Goal: Task Accomplishment & Management: Complete application form

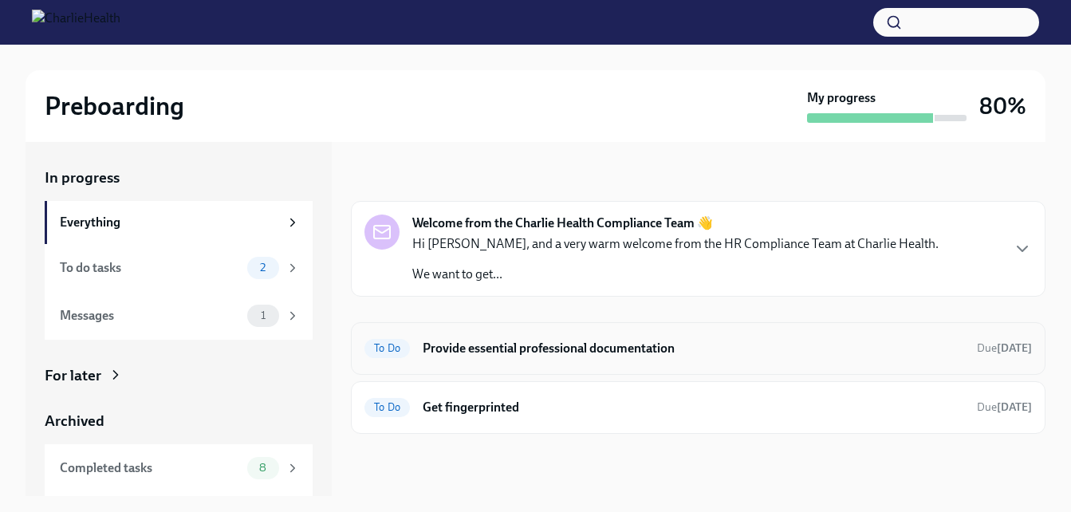
click at [494, 348] on h6 "Provide essential professional documentation" at bounding box center [693, 349] width 541 height 18
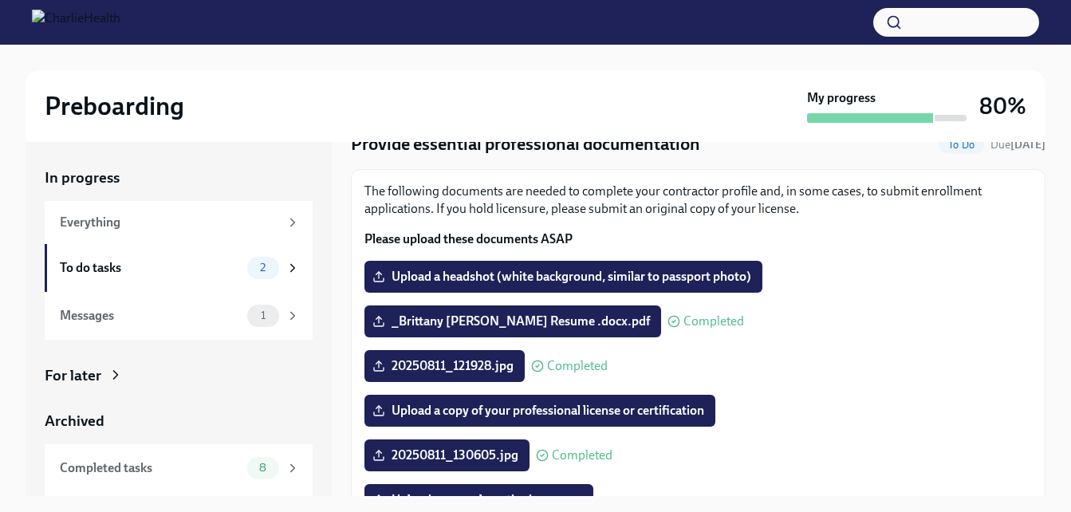
scroll to position [64, 0]
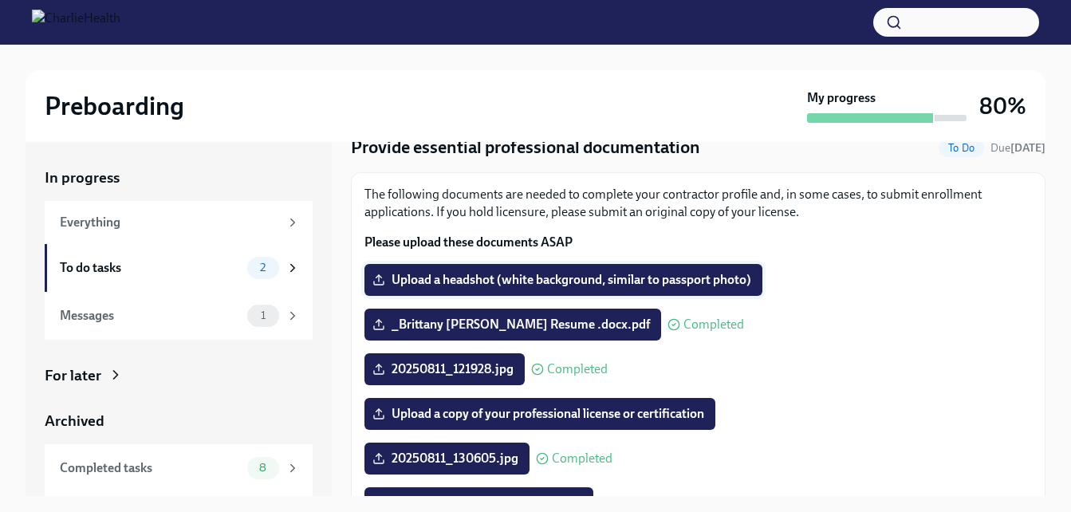
click at [734, 281] on span "Upload a headshot (white background, similar to passport photo)" at bounding box center [564, 280] width 376 height 16
click at [0, 0] on input "Upload a headshot (white background, similar to passport photo)" at bounding box center [0, 0] width 0 height 0
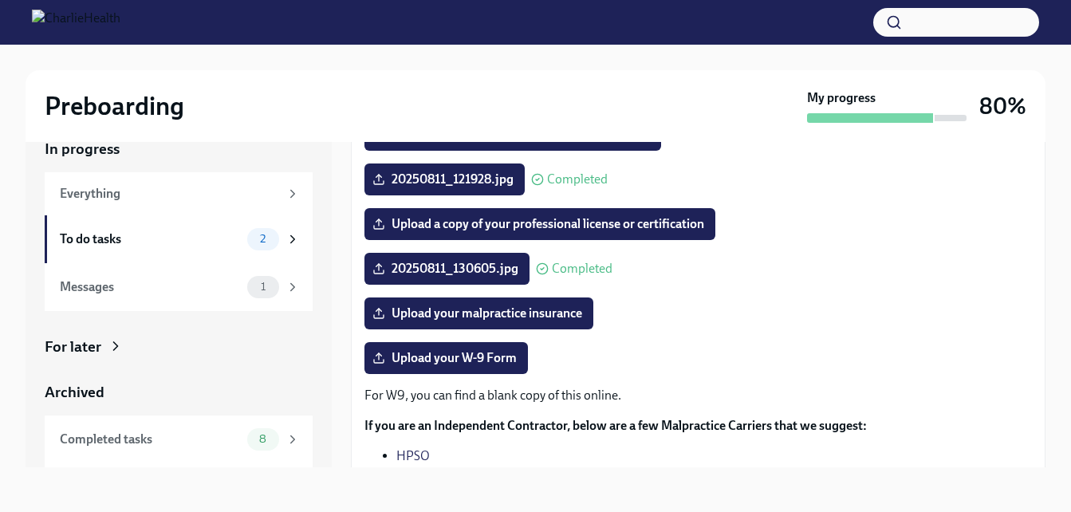
scroll to position [366, 0]
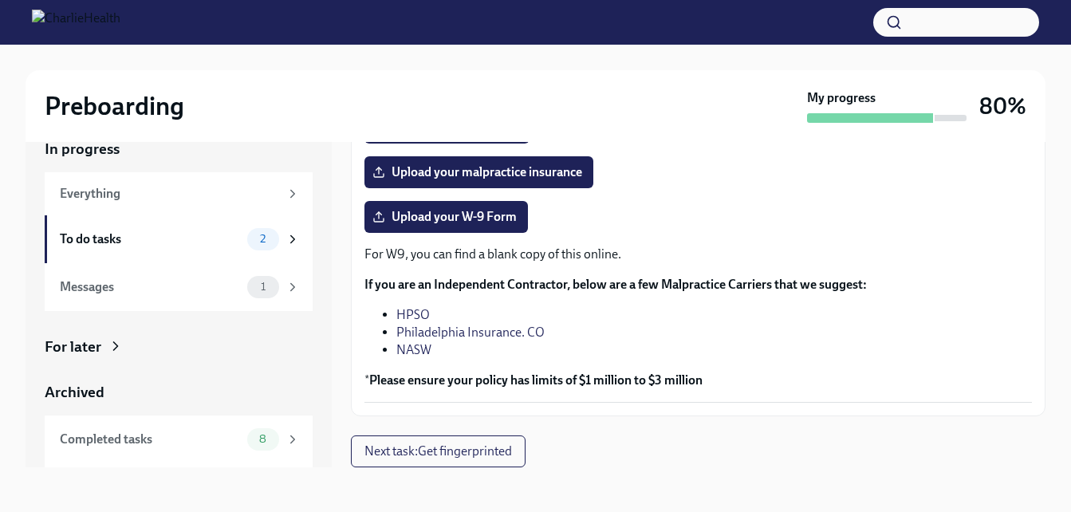
click at [1024, 383] on div "The following documents are needed to complete your contractor profile and, in …" at bounding box center [698, 128] width 695 height 575
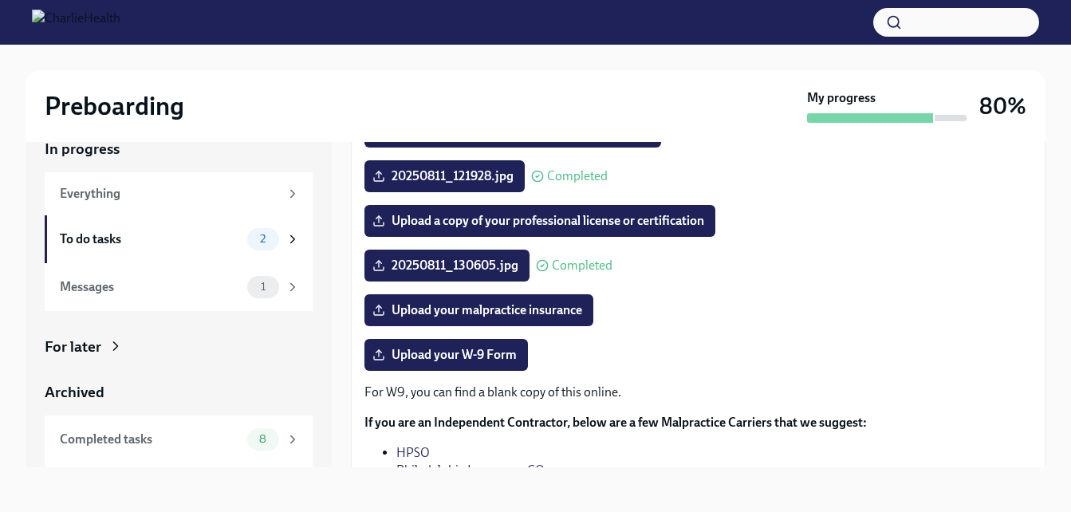
scroll to position [22, 0]
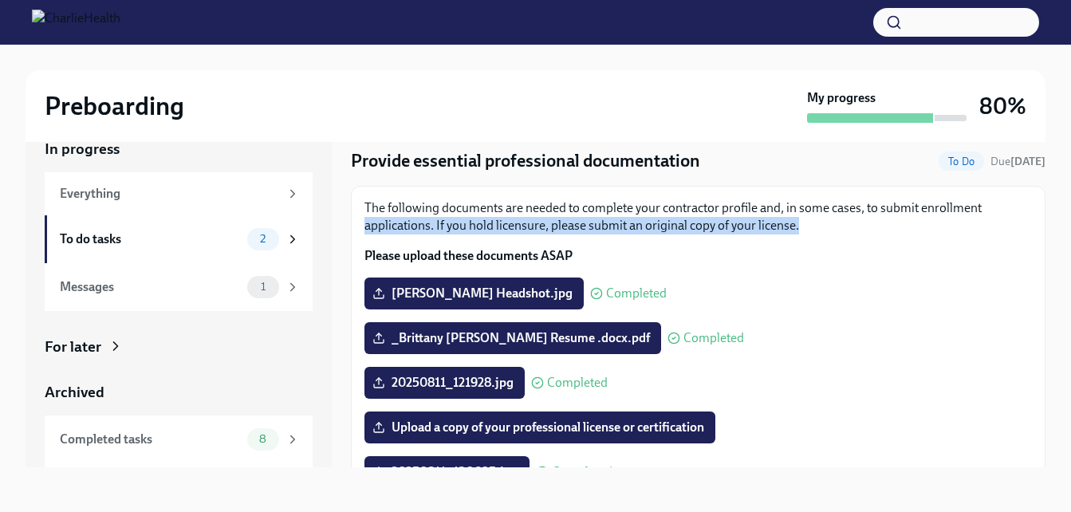
drag, startPoint x: 1045, startPoint y: 181, endPoint x: 1041, endPoint y: 222, distance: 41.7
click at [1041, 222] on div "Preboarding My progress 80% In progress Everything To do tasks 2 Messages 1 For…" at bounding box center [535, 264] width 1071 height 496
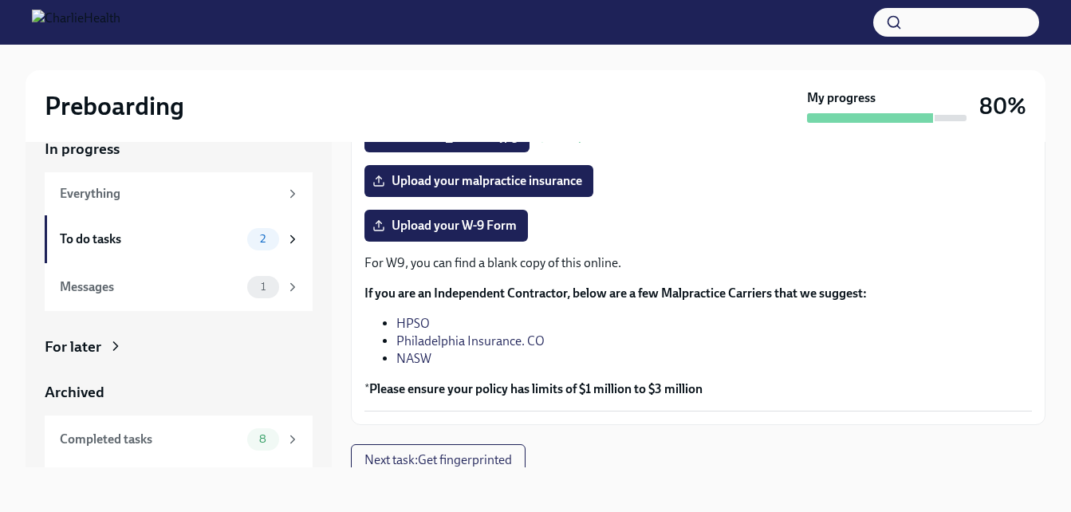
scroll to position [362, 0]
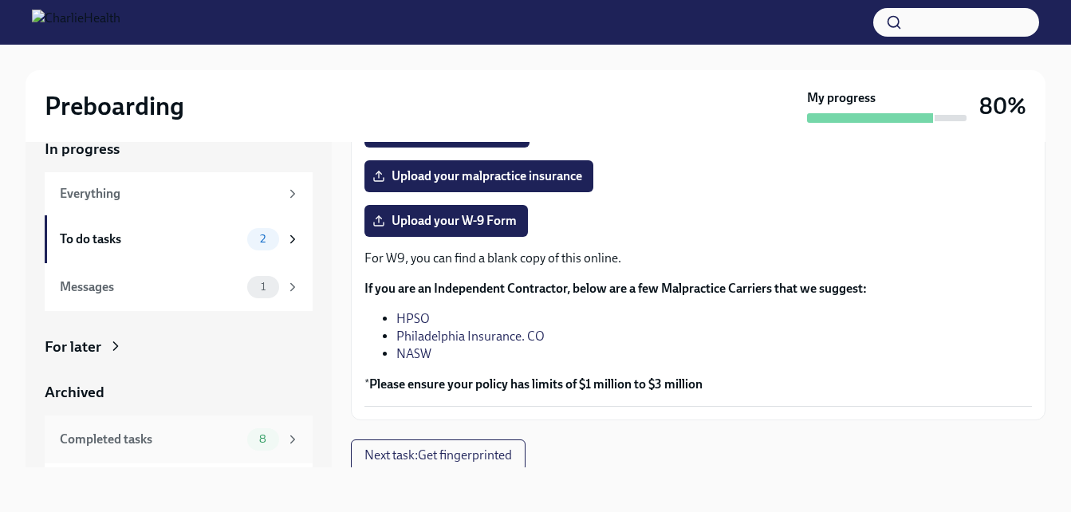
click at [161, 417] on div "Completed tasks 8" at bounding box center [179, 439] width 268 height 48
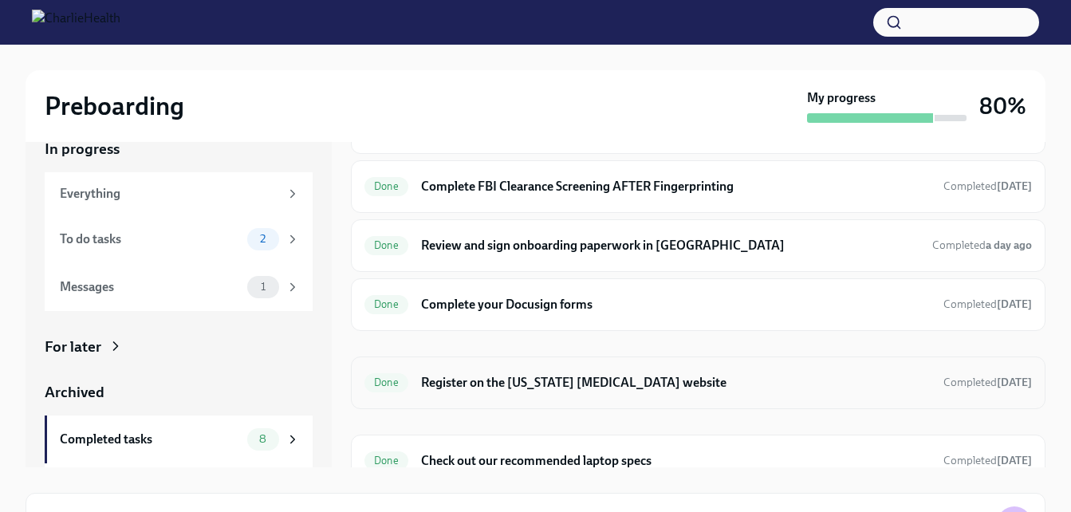
scroll to position [192, 0]
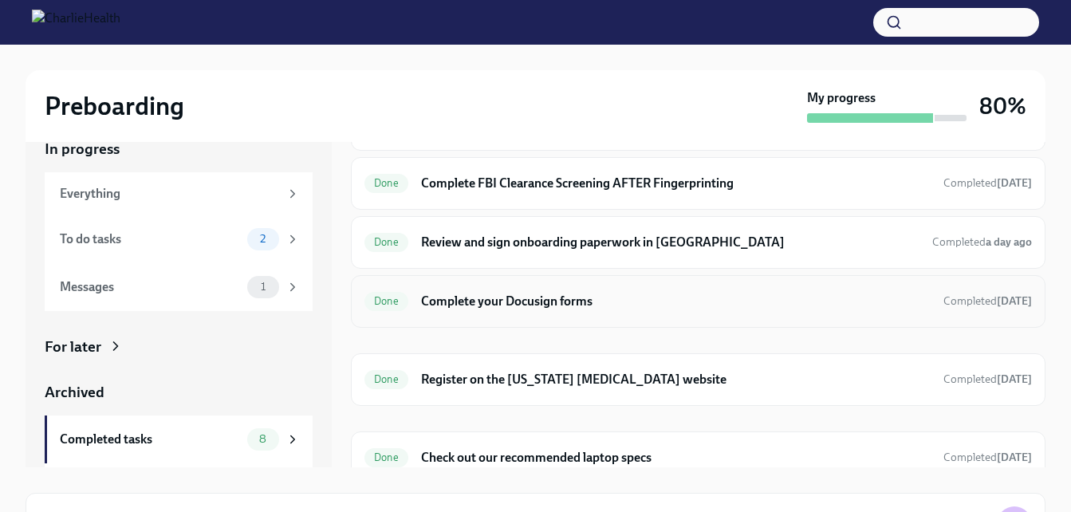
click at [551, 298] on h6 "Complete your Docusign forms" at bounding box center [676, 302] width 510 height 18
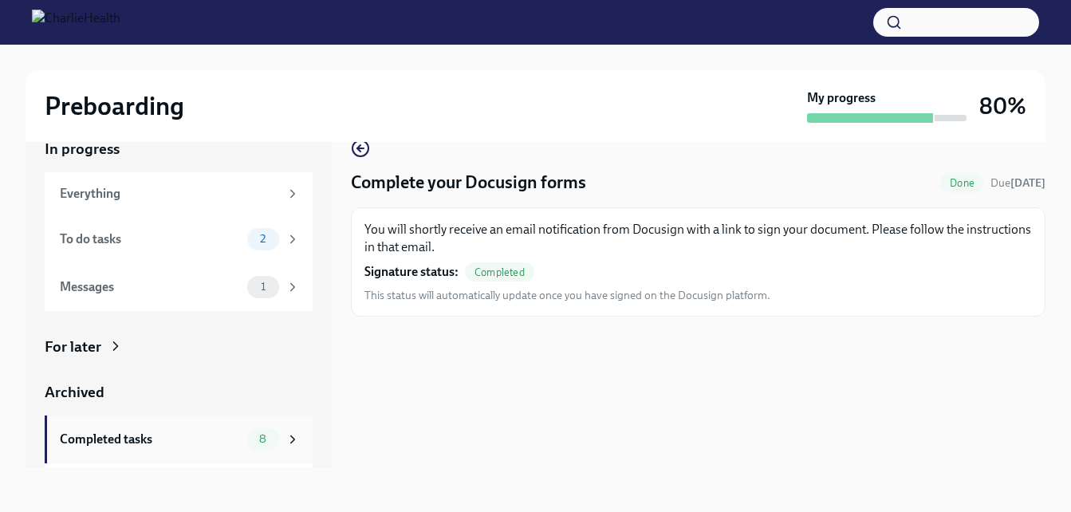
click at [147, 441] on div "Completed tasks" at bounding box center [150, 440] width 181 height 18
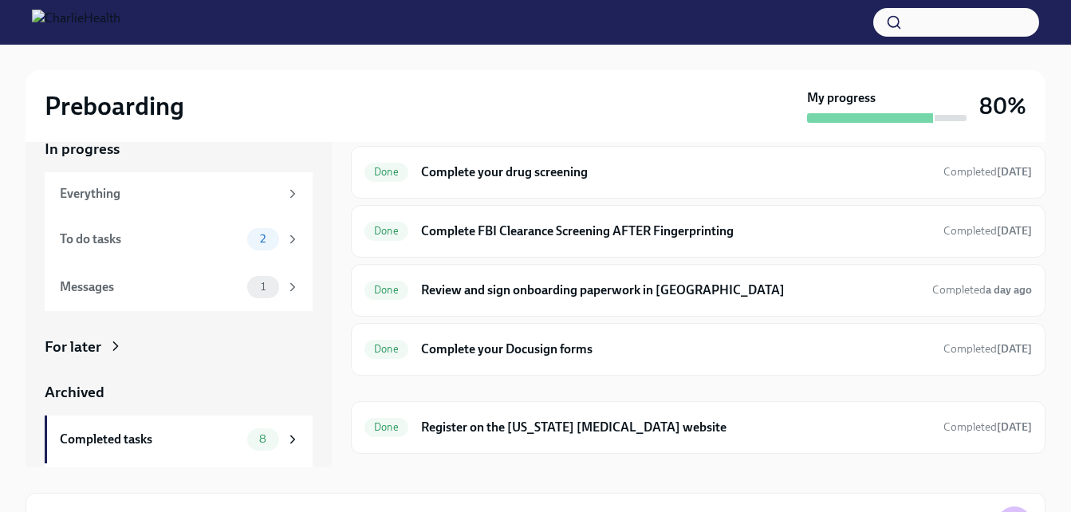
scroll to position [138, 0]
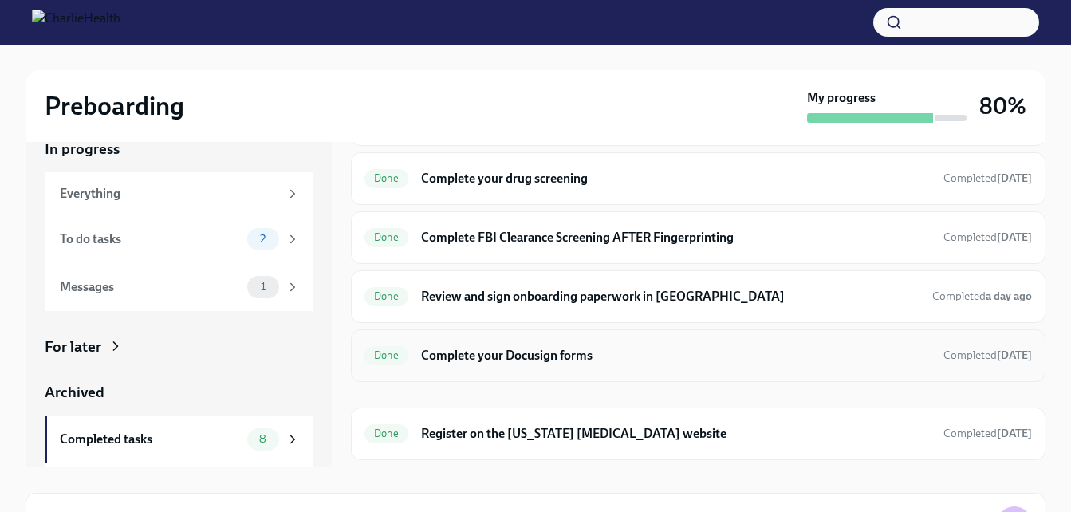
click at [538, 351] on h6 "Complete your Docusign forms" at bounding box center [676, 356] width 510 height 18
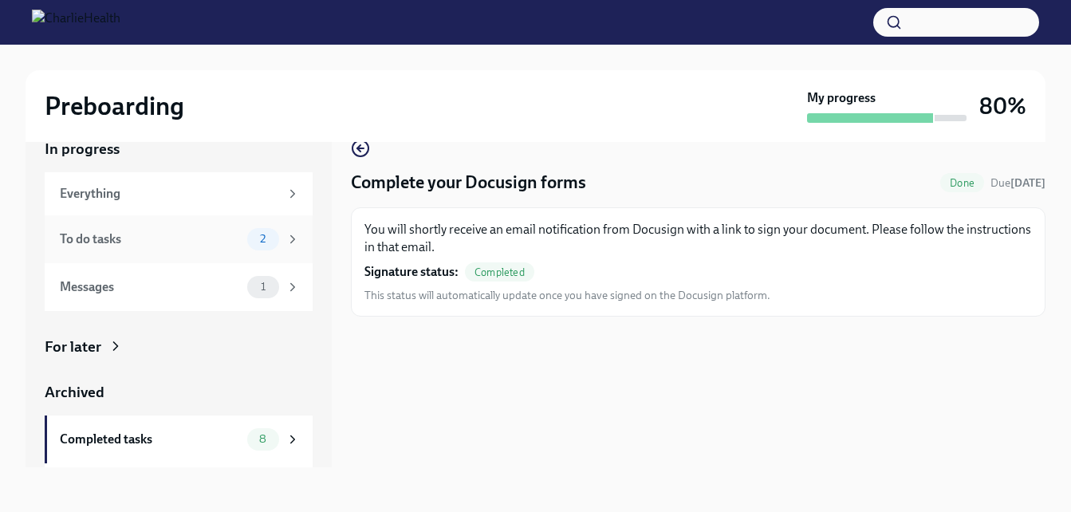
click at [150, 236] on div "To do tasks" at bounding box center [150, 239] width 181 height 18
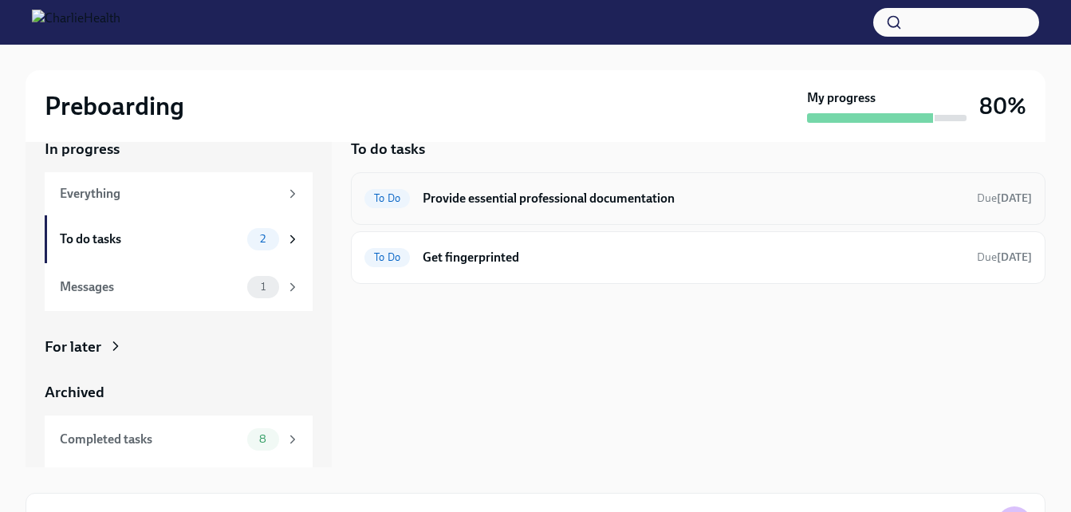
click at [585, 211] on div "To Do Provide essential professional documentation Due [DATE]" at bounding box center [697, 199] width 667 height 26
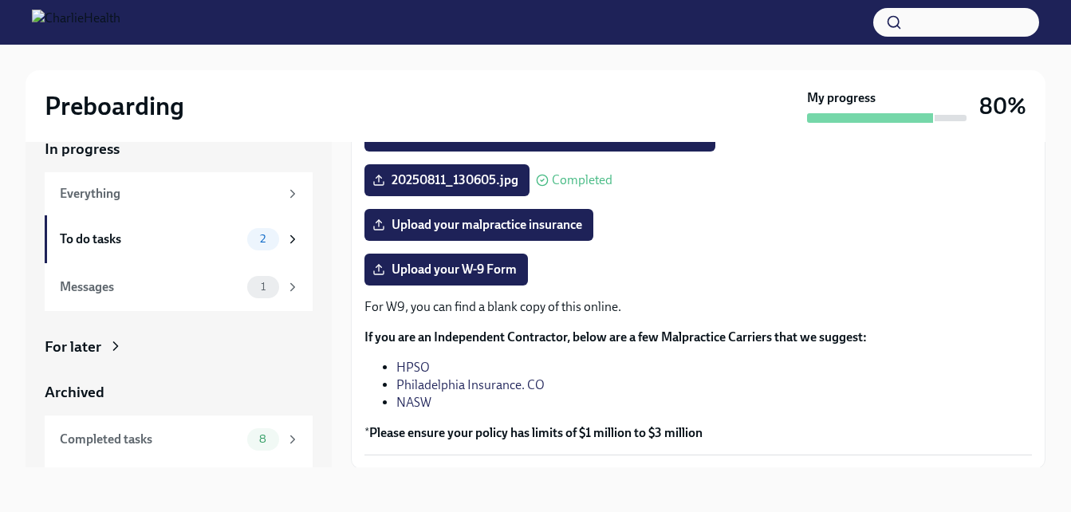
scroll to position [366, 0]
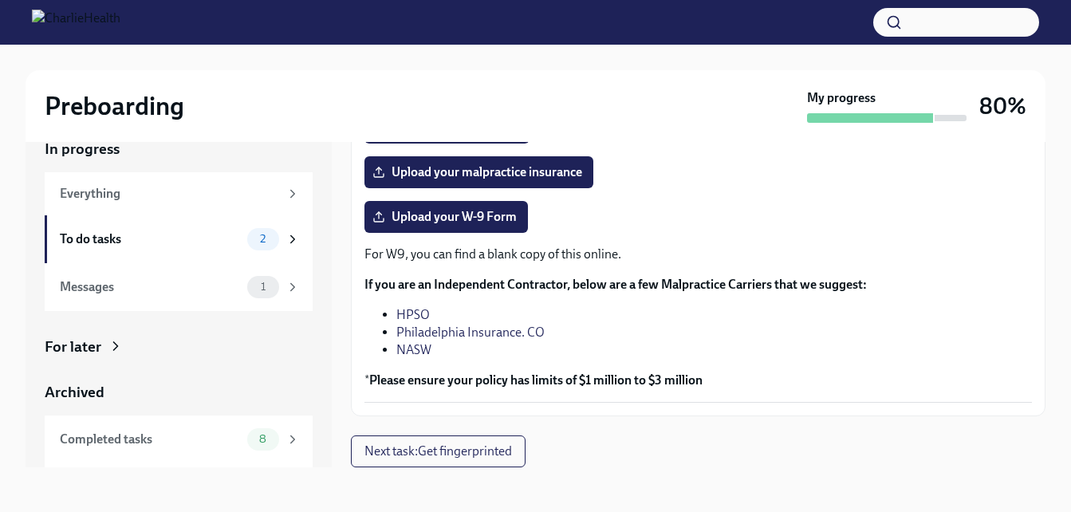
click at [411, 313] on link "HPSO" at bounding box center [412, 314] width 33 height 15
click at [418, 311] on link "HPSO" at bounding box center [412, 314] width 33 height 15
click at [502, 179] on span "Upload your malpractice insurance" at bounding box center [479, 172] width 207 height 16
click at [0, 0] on input "Upload your malpractice insurance" at bounding box center [0, 0] width 0 height 0
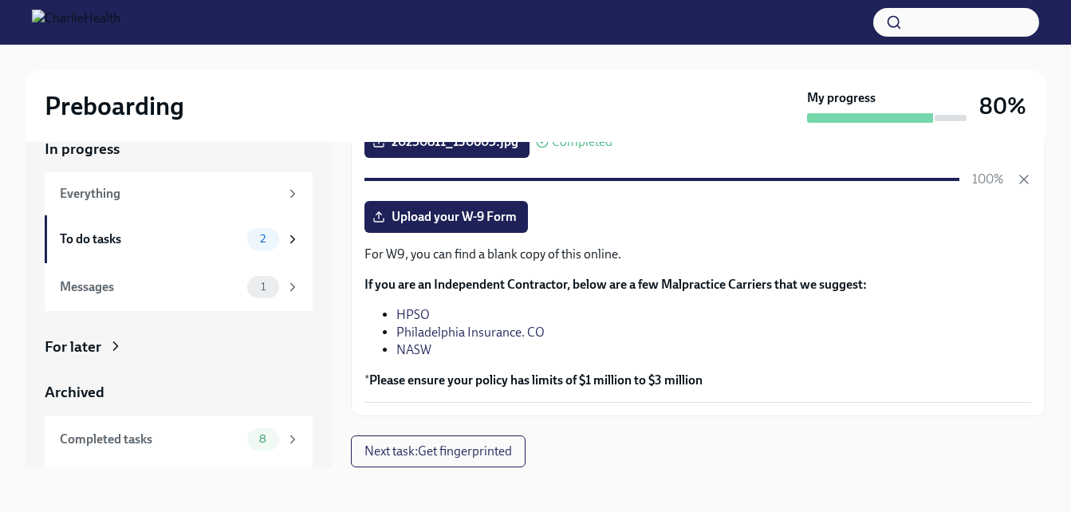
drag, startPoint x: 1047, startPoint y: 346, endPoint x: 1049, endPoint y: 322, distance: 24.0
click at [1049, 322] on div "Preboarding My progress 80% In progress Everything To do tasks 2 Messages 1 For…" at bounding box center [535, 264] width 1071 height 496
drag, startPoint x: 1049, startPoint y: 322, endPoint x: 1055, endPoint y: 344, distance: 23.0
click at [1055, 344] on div "Preboarding My progress 80% In progress Everything To do tasks 2 Messages 1 For…" at bounding box center [535, 264] width 1071 height 496
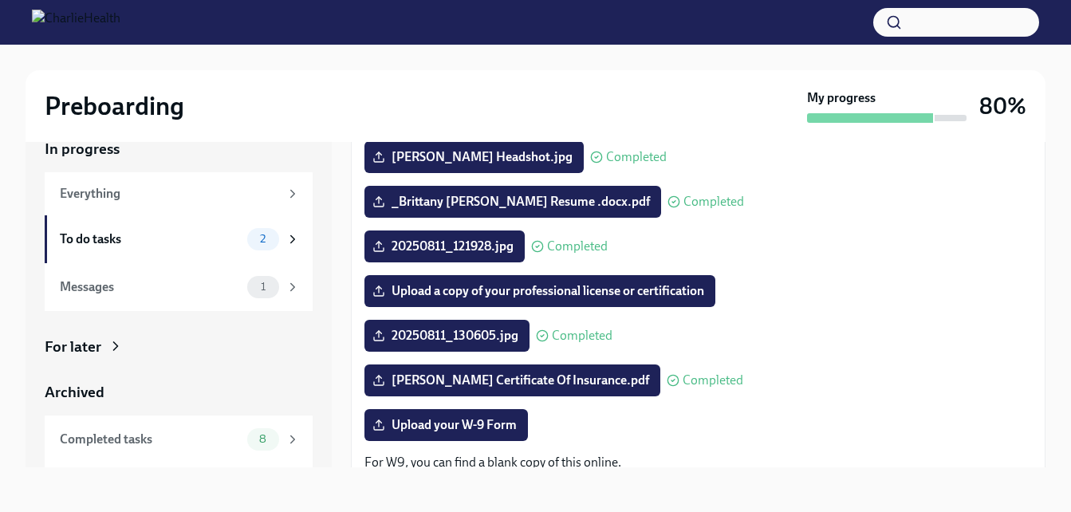
scroll to position [225, 0]
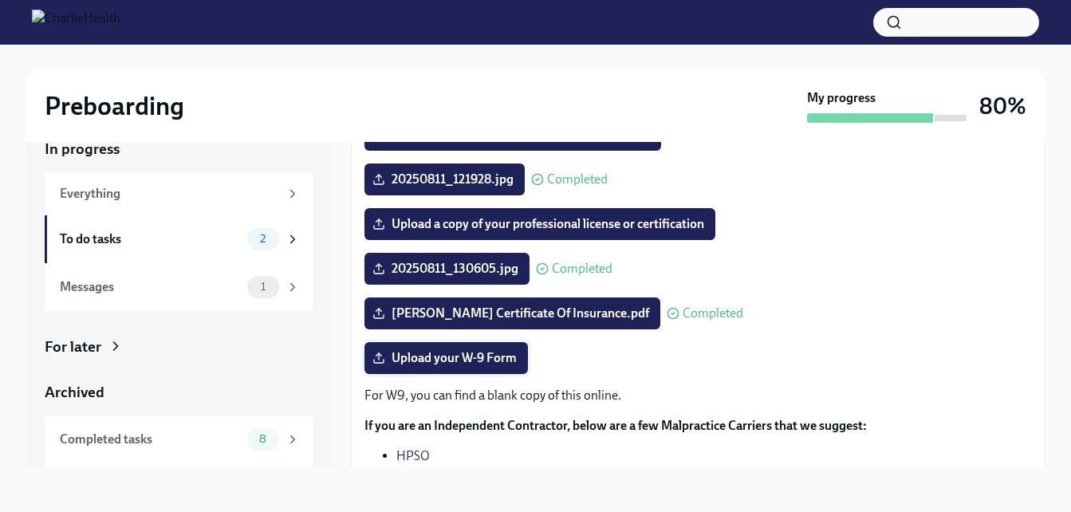
click at [450, 364] on span "Upload your W-9 Form" at bounding box center [446, 358] width 141 height 16
click at [0, 0] on input "Upload your W-9 Form" at bounding box center [0, 0] width 0 height 0
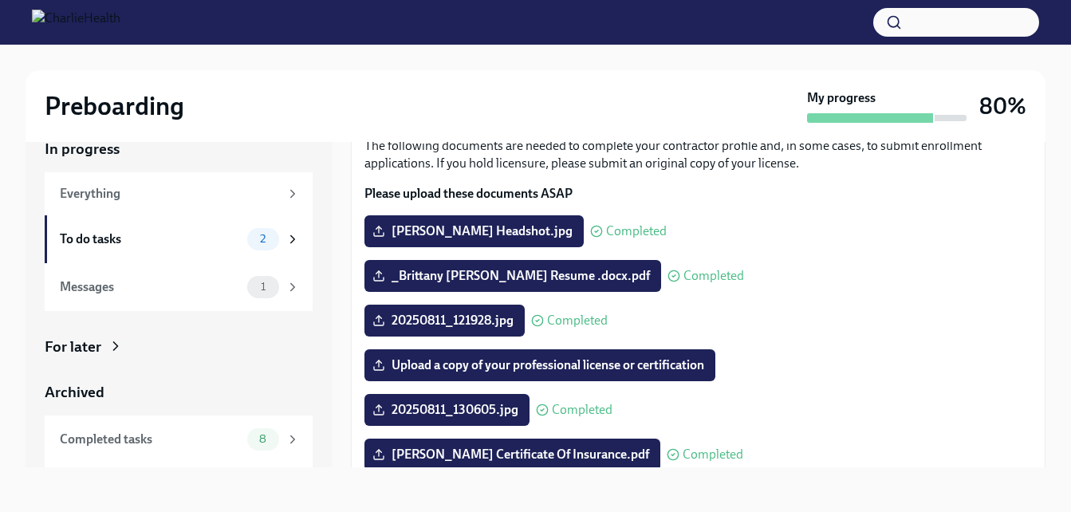
scroll to position [0, 0]
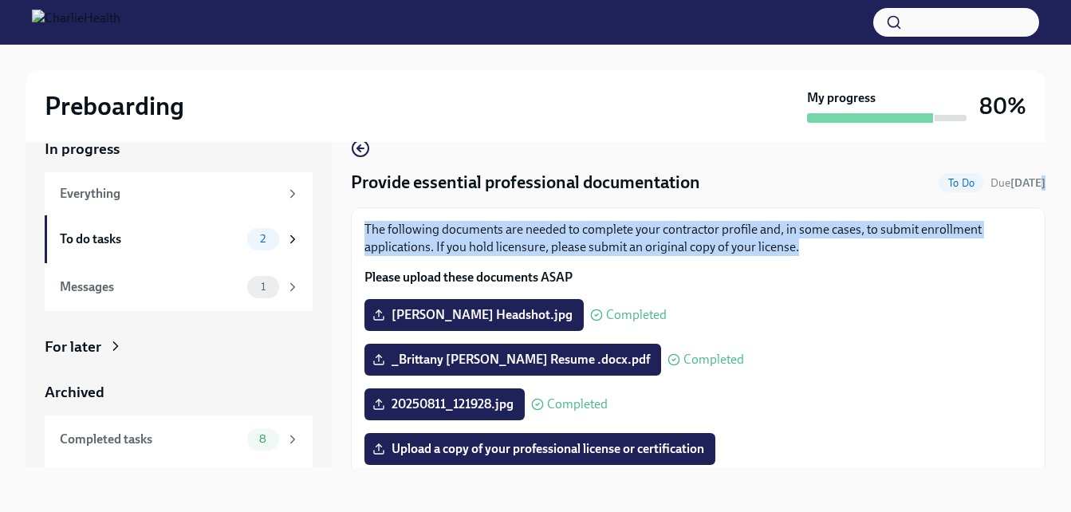
drag, startPoint x: 1056, startPoint y: 185, endPoint x: 1045, endPoint y: 242, distance: 57.6
click at [1045, 242] on div "Preboarding My progress 80% In progress Everything To do tasks 2 Messages 1 For…" at bounding box center [535, 264] width 1071 height 496
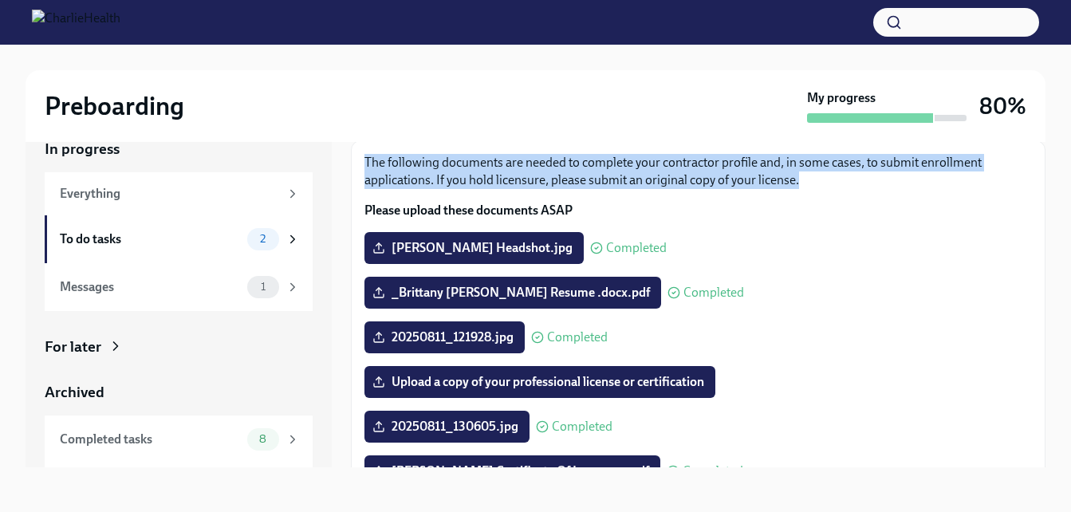
scroll to position [49, 0]
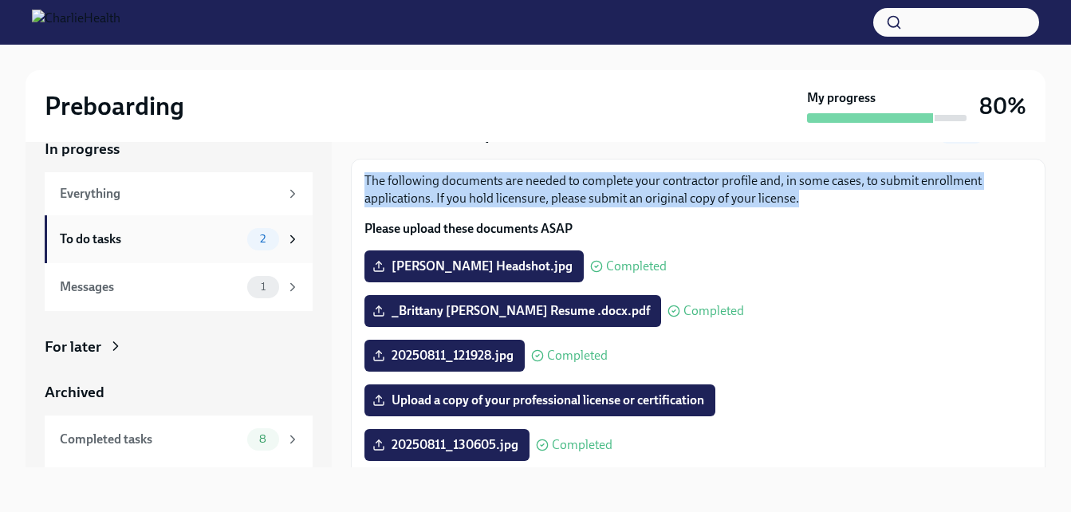
click at [201, 224] on div "To do tasks 2" at bounding box center [179, 239] width 268 height 48
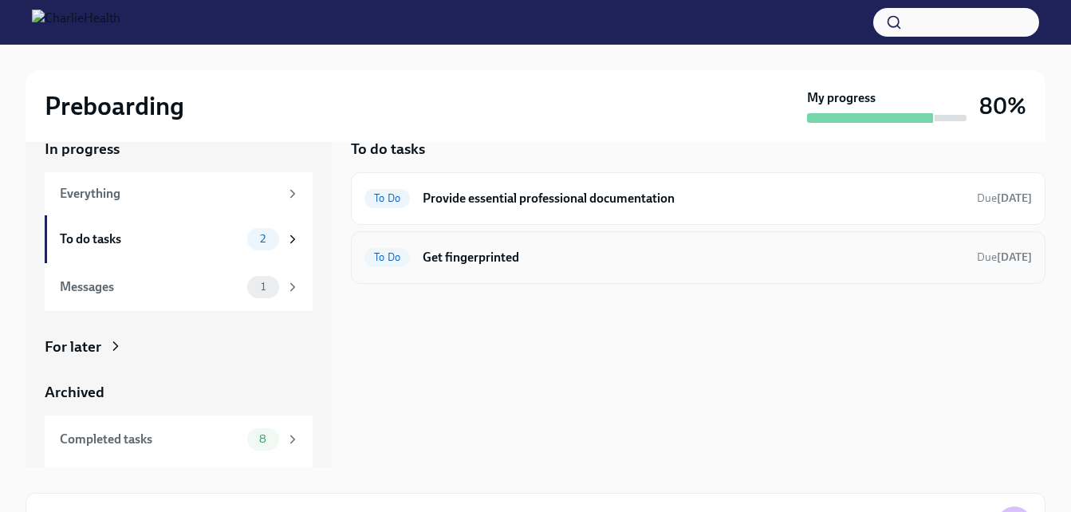
click at [491, 247] on div "To Do Get fingerprinted Due [DATE]" at bounding box center [697, 258] width 667 height 26
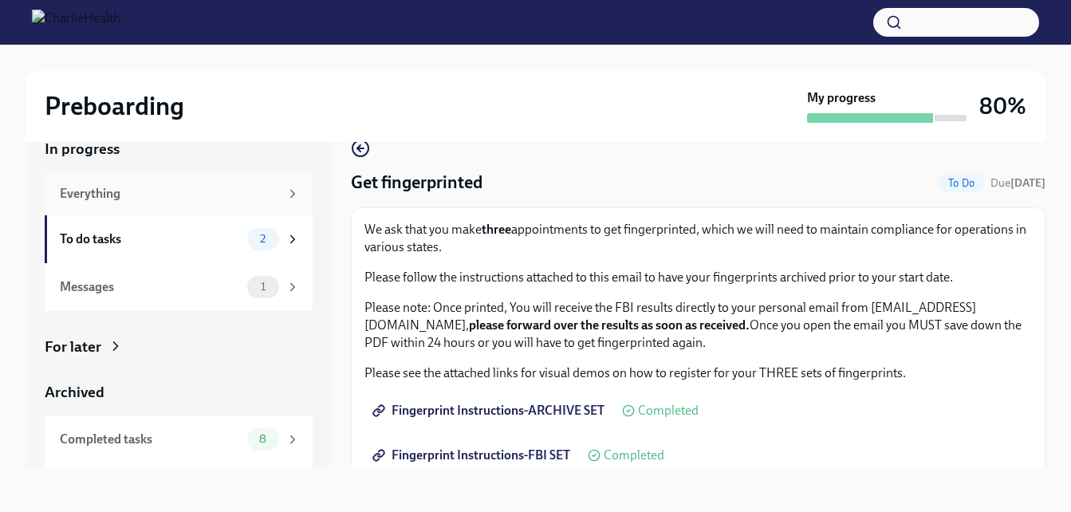
click at [209, 202] on div "Everything" at bounding box center [169, 194] width 219 height 18
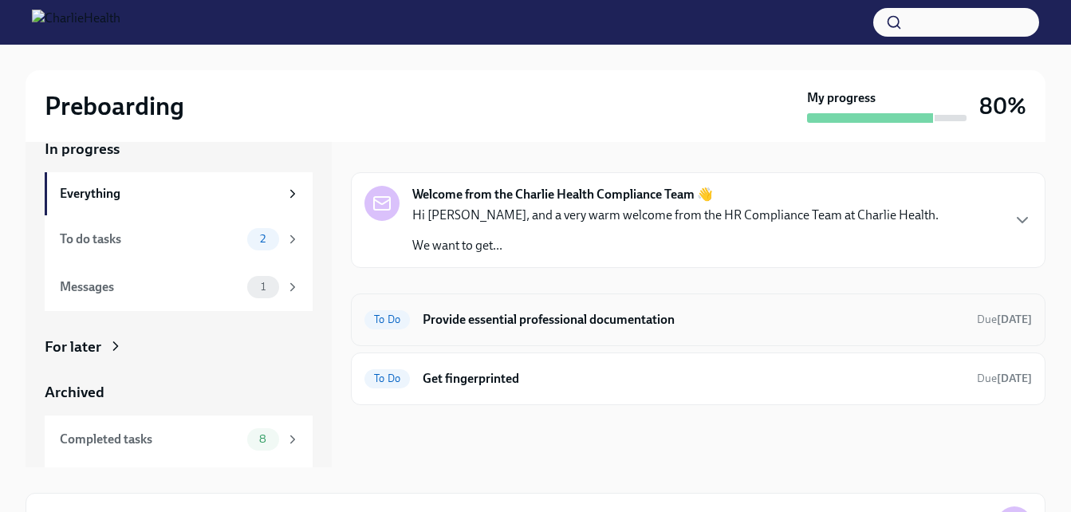
click at [470, 324] on h6 "Provide essential professional documentation" at bounding box center [693, 320] width 541 height 18
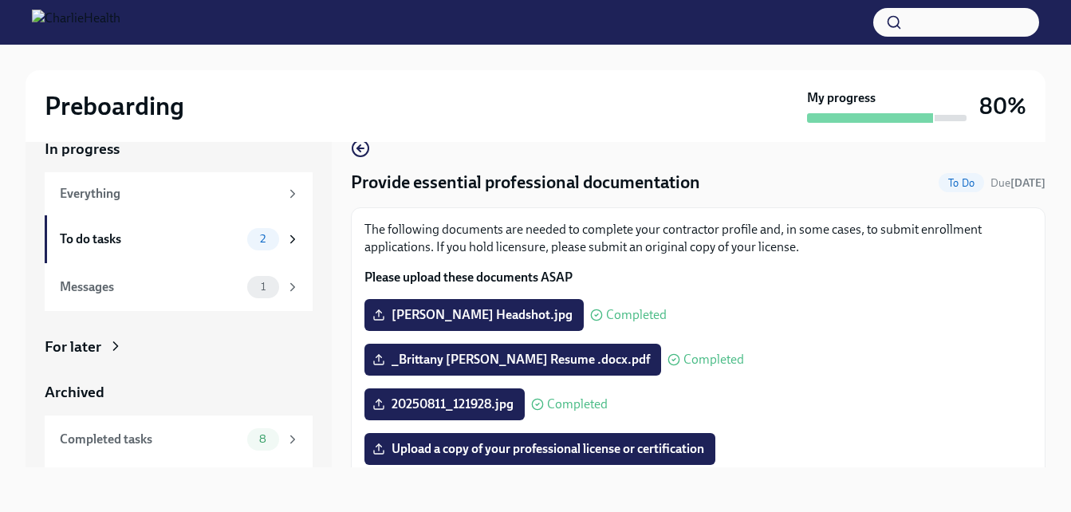
click at [120, 24] on img at bounding box center [76, 23] width 89 height 26
click at [112, 287] on div "Messages" at bounding box center [150, 287] width 181 height 18
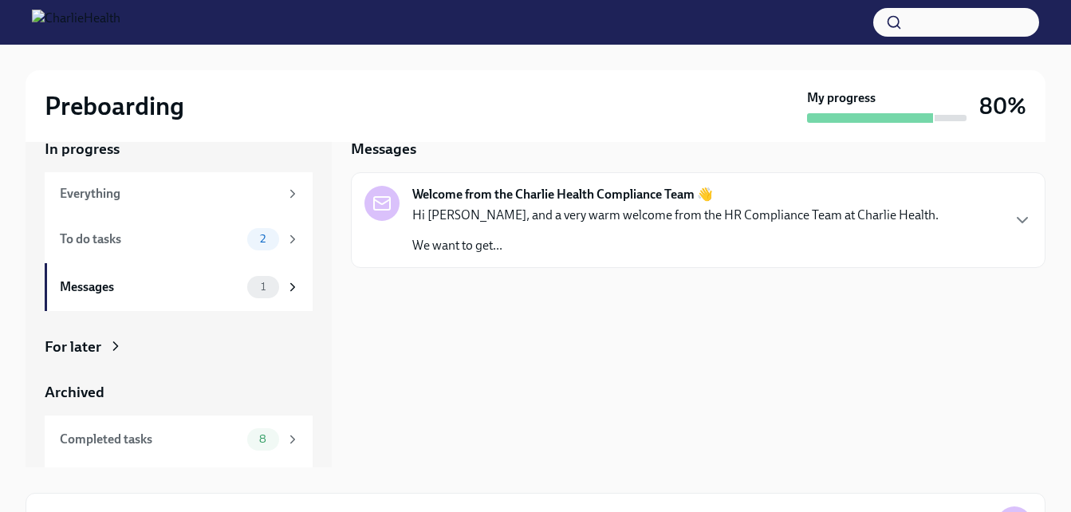
click at [502, 220] on p "Hi [PERSON_NAME], and a very warm welcome from the HR Compliance Team at Charli…" at bounding box center [675, 216] width 526 height 18
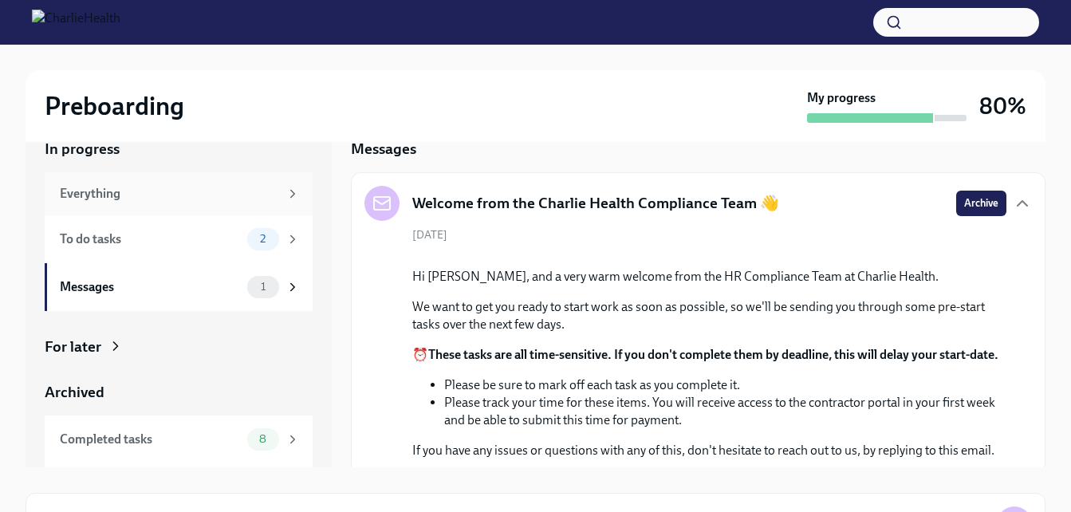
click at [89, 178] on div "Everything" at bounding box center [179, 193] width 268 height 43
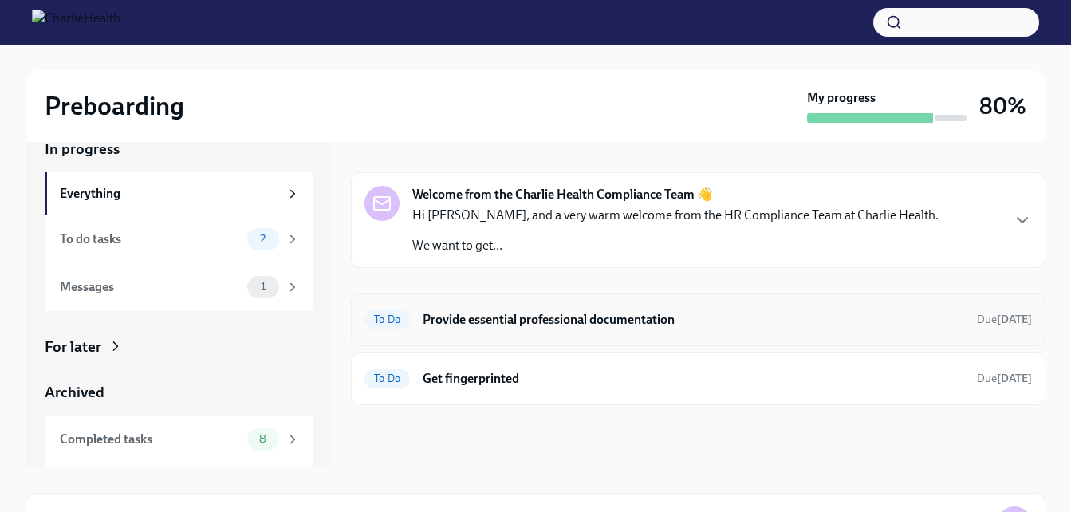
click at [471, 319] on h6 "Provide essential professional documentation" at bounding box center [693, 320] width 541 height 18
